Goal: Complete application form: Complete application form

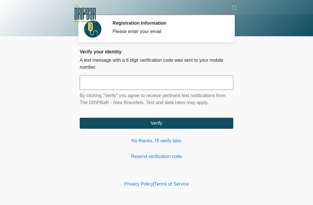
click at [201, 86] on input "text" at bounding box center [157, 82] width 154 height 14
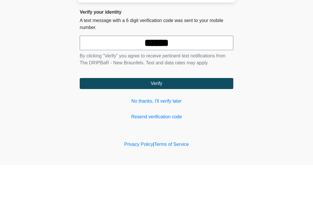
type input "******"
click at [203, 118] on button "Verify" at bounding box center [157, 123] width 154 height 11
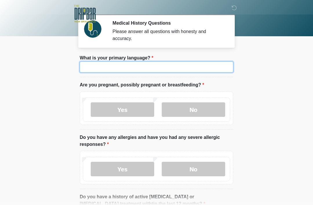
click at [206, 68] on input "What is your primary language?" at bounding box center [157, 66] width 154 height 11
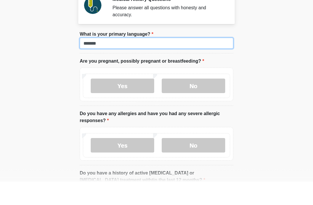
type input "*******"
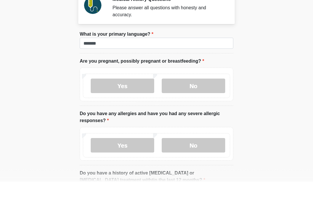
click at [208, 102] on label "No" at bounding box center [194, 109] width 64 height 14
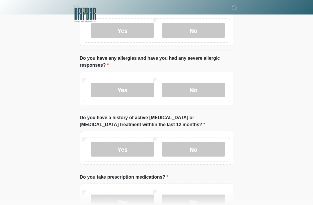
scroll to position [80, 0]
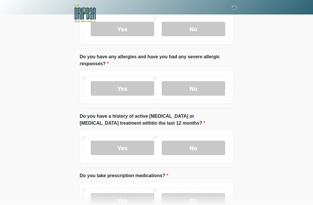
click at [142, 88] on label "Yes" at bounding box center [123, 88] width 64 height 14
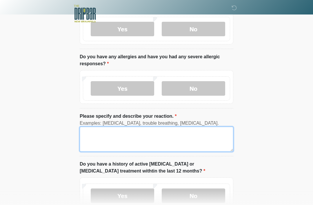
click at [179, 142] on textarea "Please specify and describe your reaction." at bounding box center [157, 139] width 154 height 25
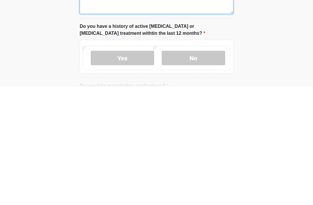
scroll to position [101, 0]
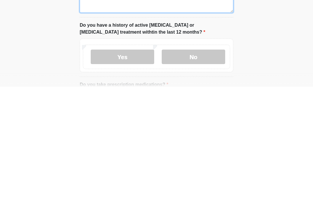
type textarea "*****"
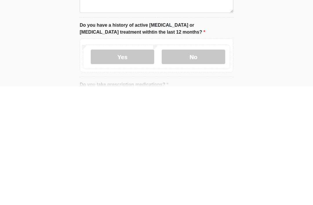
click at [211, 168] on label "No" at bounding box center [194, 175] width 64 height 14
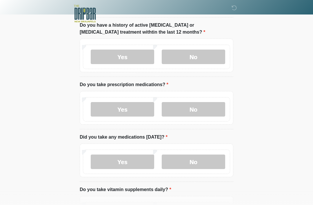
click at [136, 110] on label "Yes" at bounding box center [123, 109] width 64 height 14
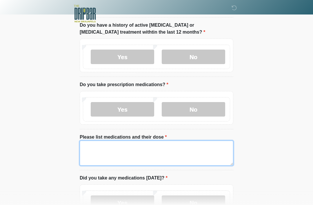
click at [170, 154] on textarea "Please list medications and their dose" at bounding box center [157, 153] width 154 height 25
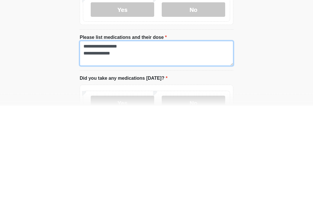
click at [99, 141] on textarea "**********" at bounding box center [157, 153] width 154 height 25
click at [100, 141] on textarea "**********" at bounding box center [157, 153] width 154 height 25
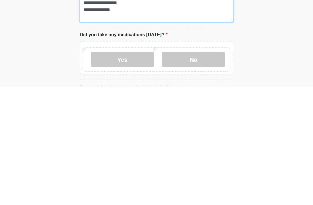
scroll to position [244, 0]
type textarea "**********"
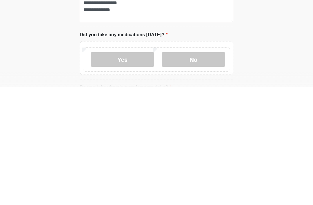
click at [211, 171] on label "No" at bounding box center [194, 178] width 64 height 14
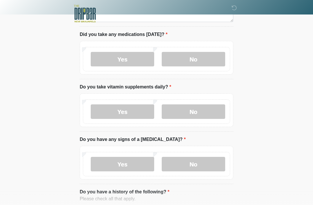
click at [208, 107] on label "No" at bounding box center [194, 111] width 64 height 14
click at [211, 165] on label "No" at bounding box center [194, 164] width 64 height 14
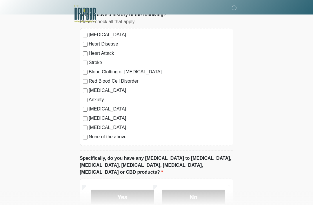
scroll to position [572, 0]
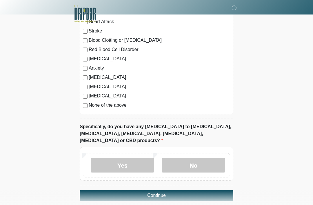
click at [203, 158] on label "No" at bounding box center [194, 165] width 64 height 14
click at [203, 190] on button "Continue" at bounding box center [157, 195] width 154 height 11
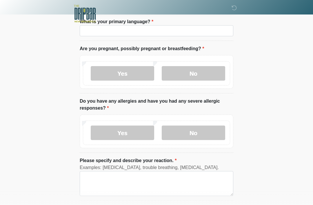
scroll to position [0, 0]
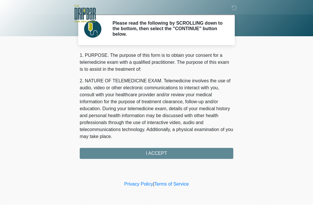
click at [210, 150] on div "1. PURPOSE. The purpose of this form is to obtain your consent for a telemedici…" at bounding box center [157, 105] width 154 height 107
click at [205, 153] on div "1. PURPOSE. The purpose of this form is to obtain your consent for a telemedici…" at bounding box center [157, 105] width 154 height 107
click at [204, 151] on div "1. PURPOSE. The purpose of this form is to obtain your consent for a telemedici…" at bounding box center [157, 105] width 154 height 107
click at [167, 153] on div "1. PURPOSE. The purpose of this form is to obtain your consent for a telemedici…" at bounding box center [157, 105] width 154 height 107
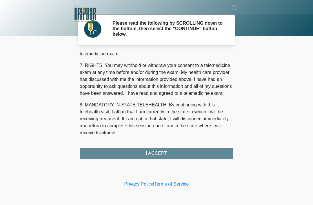
scroll to position [254, 0]
click at [172, 156] on button "I ACCEPT" at bounding box center [157, 153] width 154 height 11
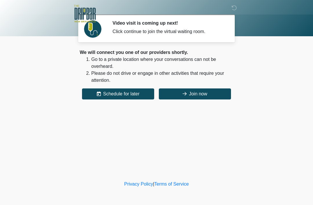
click at [205, 94] on button "Join now" at bounding box center [195, 93] width 72 height 11
click at [212, 90] on button "Join now" at bounding box center [195, 93] width 72 height 11
